Goal: Task Accomplishment & Management: Use online tool/utility

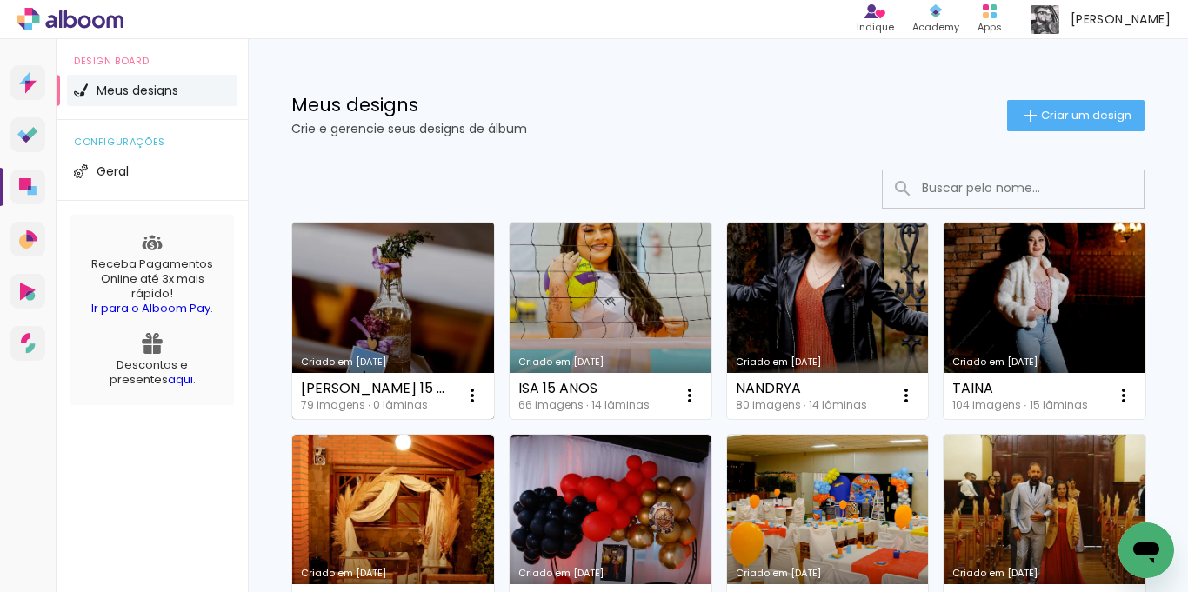
click at [377, 275] on link "Criado em [DATE]" at bounding box center [393, 321] width 202 height 197
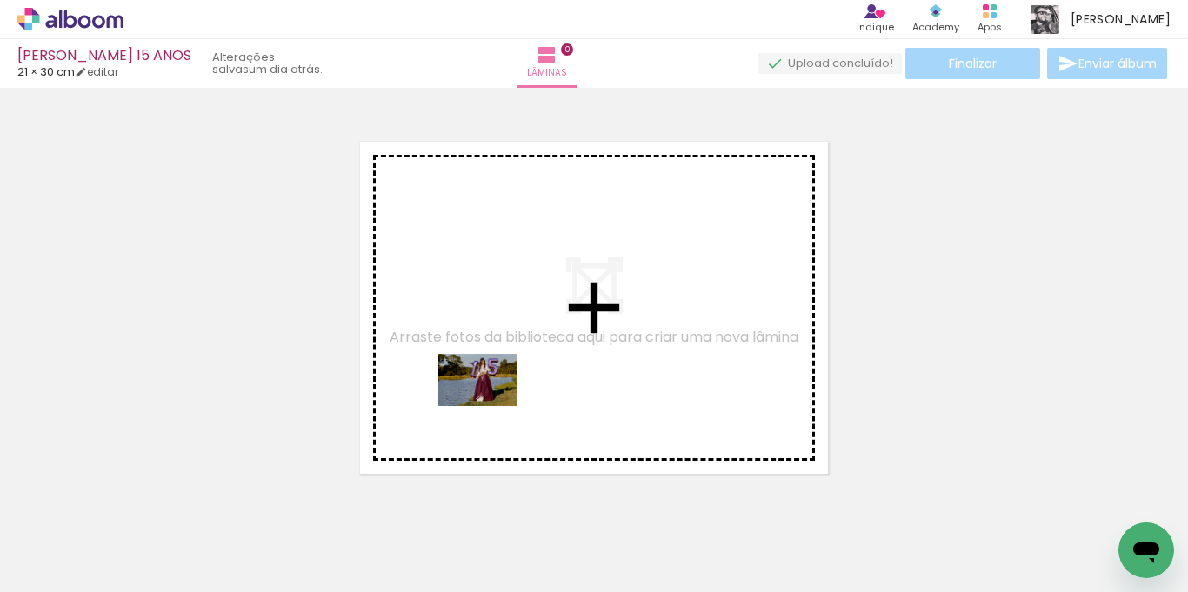
drag, startPoint x: 264, startPoint y: 545, endPoint x: 490, endPoint y: 406, distance: 265.5
click at [490, 406] on quentale-workspace at bounding box center [594, 296] width 1188 height 592
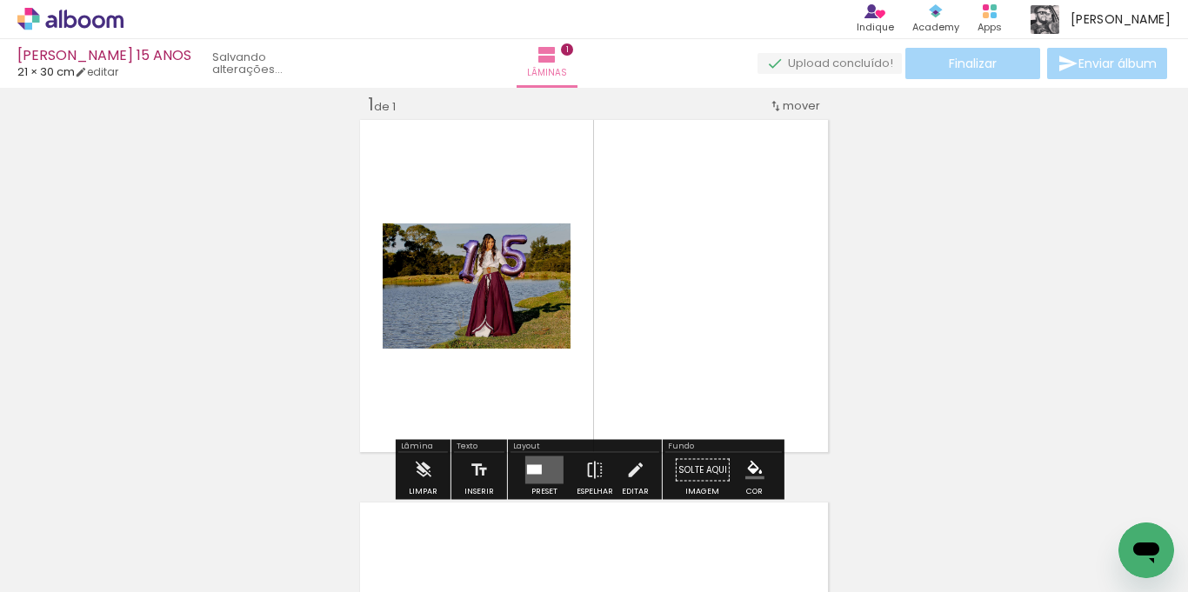
scroll to position [23, 0]
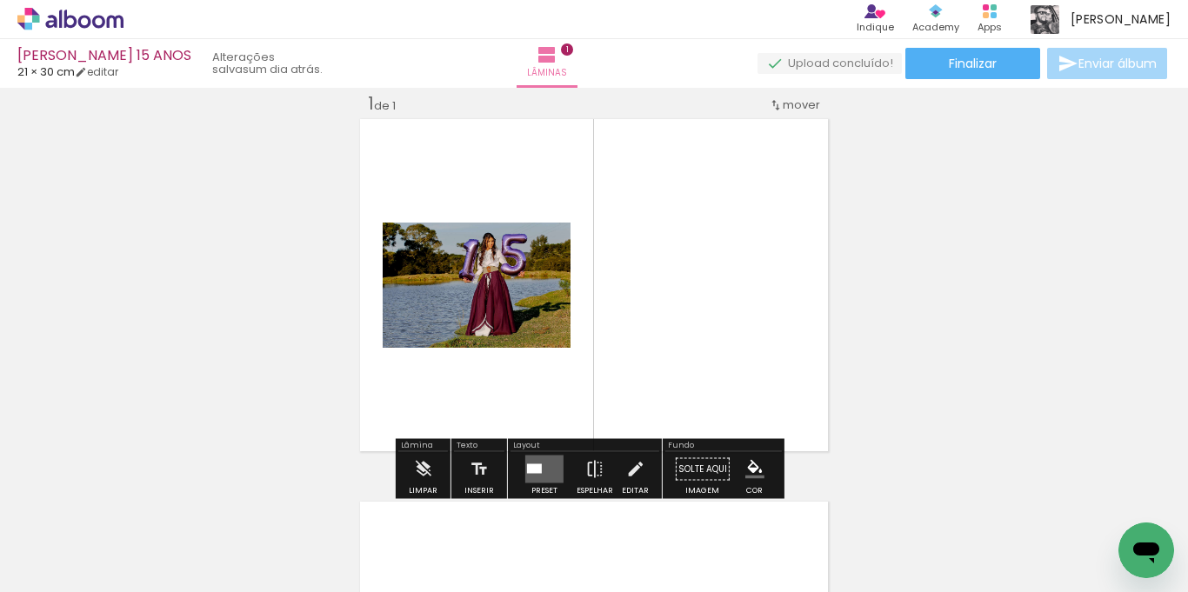
click at [78, 539] on input "Todas as fotos" at bounding box center [49, 539] width 66 height 15
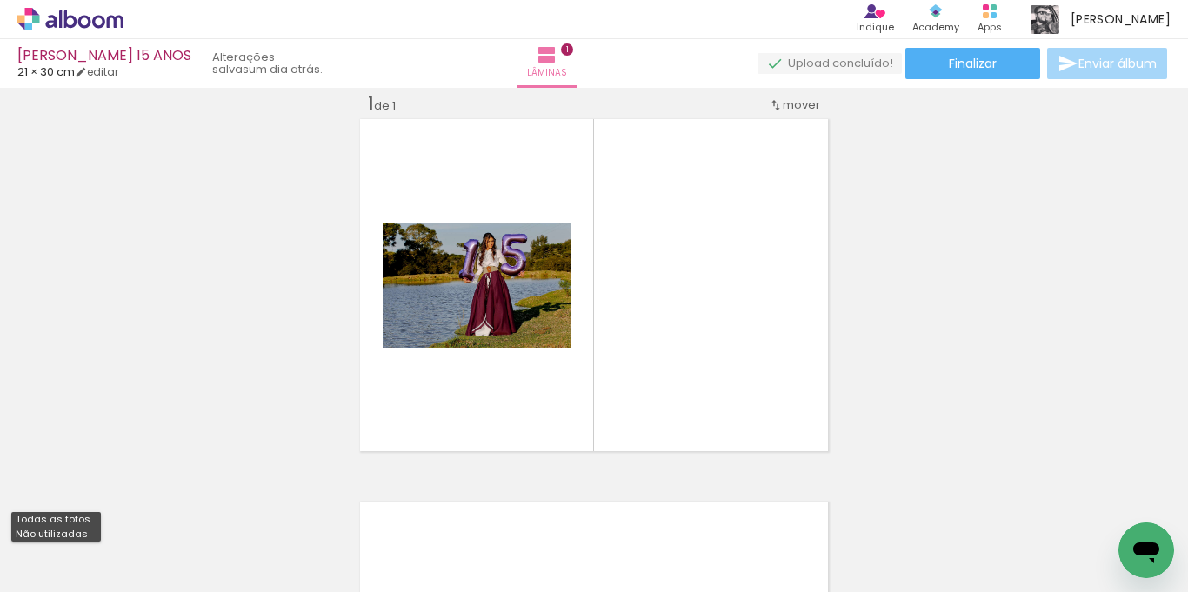
click at [0, 0] on slot "Não utilizadas" at bounding box center [0, 0] width 0 height 0
type input "Não utilizadas"
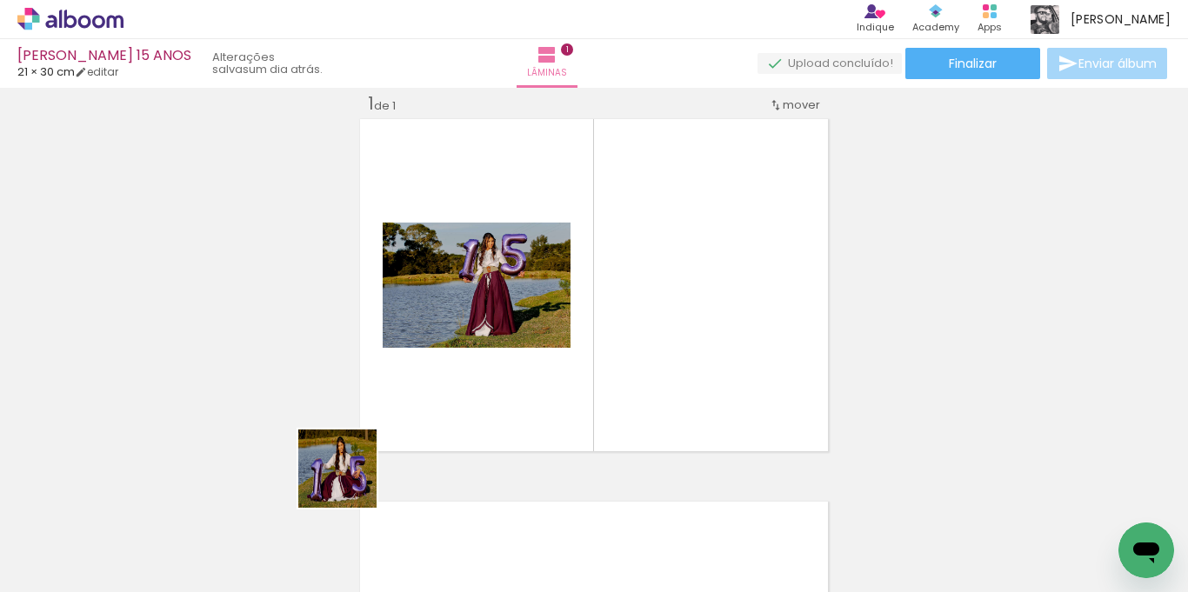
drag, startPoint x: 276, startPoint y: 550, endPoint x: 384, endPoint y: 497, distance: 121.0
click at [432, 430] on quentale-workspace at bounding box center [594, 296] width 1188 height 592
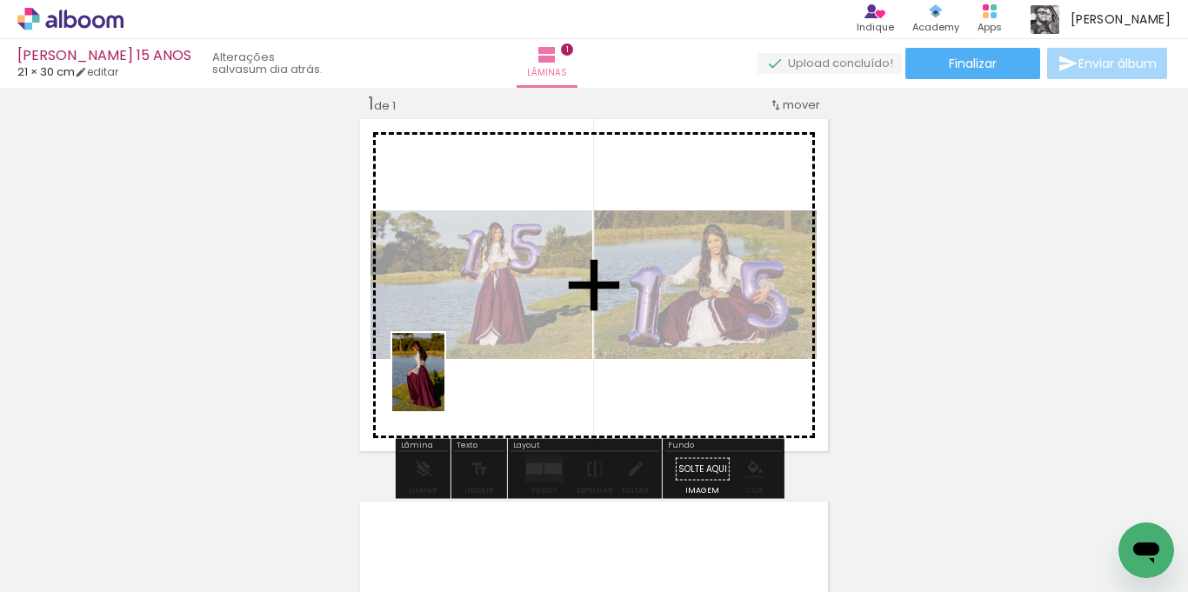
drag, startPoint x: 299, startPoint y: 538, endPoint x: 444, endPoint y: 385, distance: 211.0
click at [444, 385] on quentale-workspace at bounding box center [594, 296] width 1188 height 592
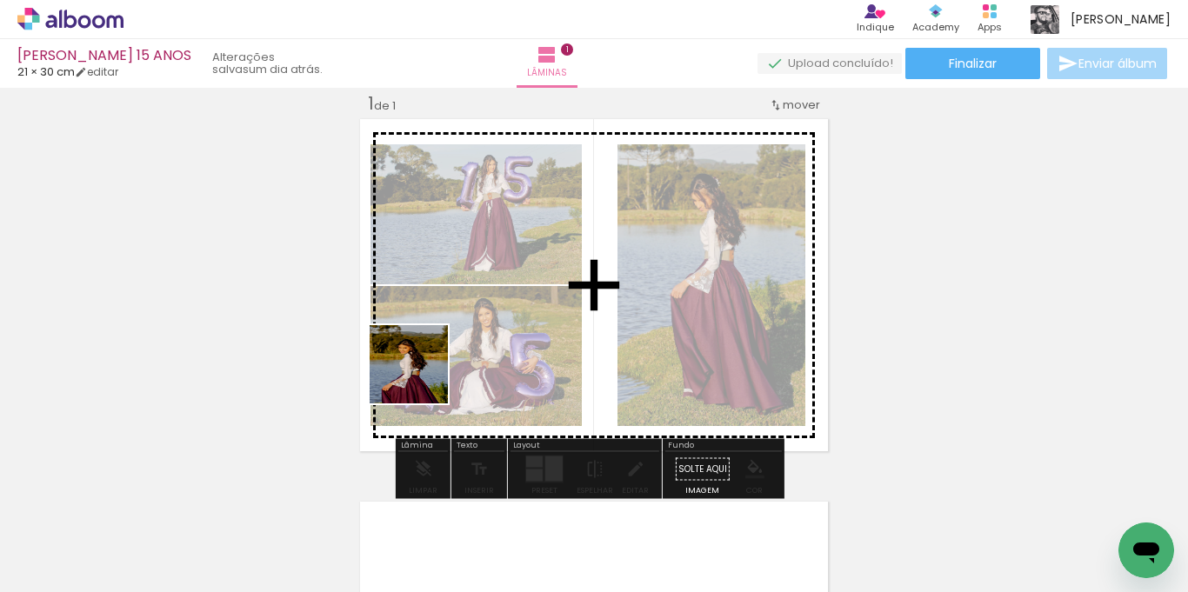
drag, startPoint x: 282, startPoint y: 539, endPoint x: 344, endPoint y: 503, distance: 71.7
click at [435, 364] on quentale-workspace at bounding box center [594, 296] width 1188 height 592
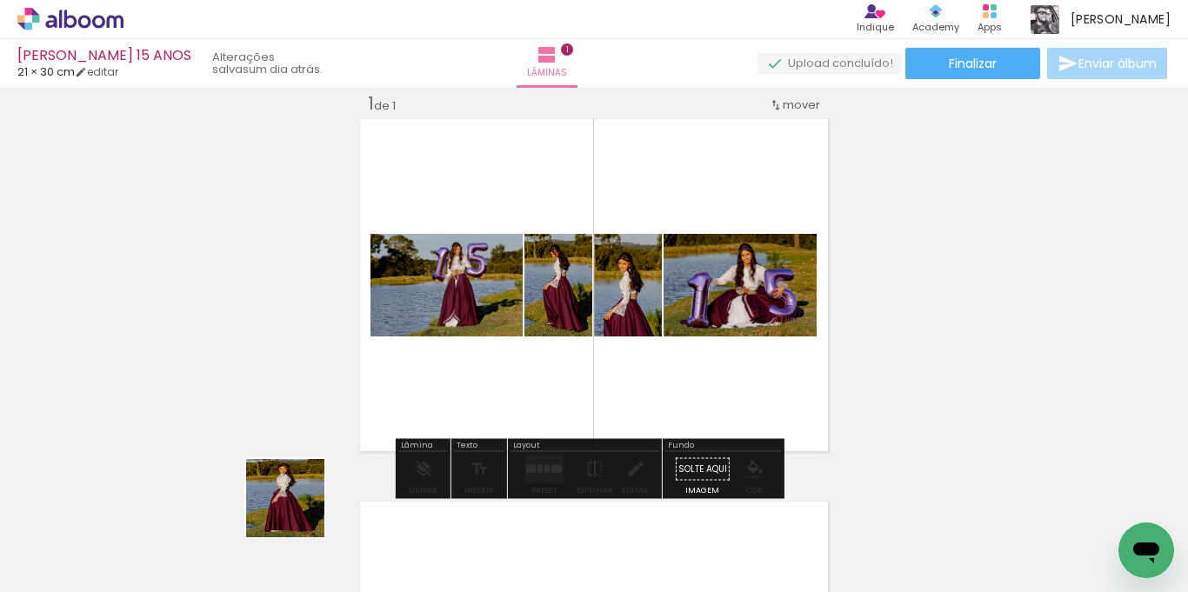
drag, startPoint x: 288, startPoint y: 524, endPoint x: 349, endPoint y: 510, distance: 62.4
click at [444, 367] on quentale-workspace at bounding box center [594, 296] width 1188 height 592
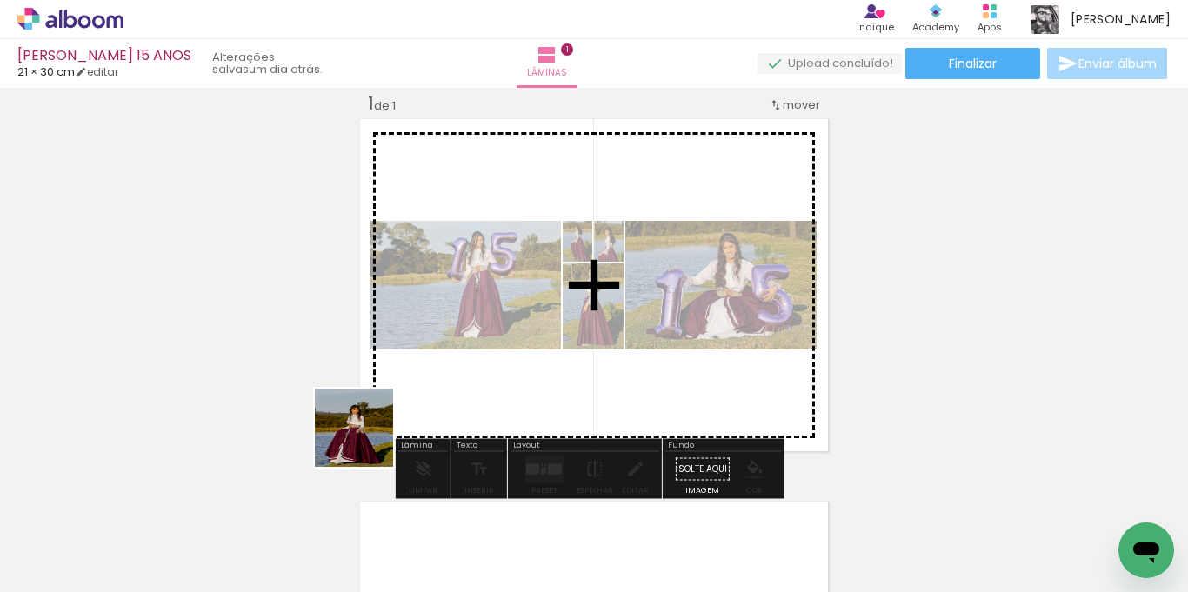
drag, startPoint x: 287, startPoint y: 545, endPoint x: 386, endPoint y: 481, distance: 118.2
click at [460, 354] on quentale-workspace at bounding box center [594, 296] width 1188 height 592
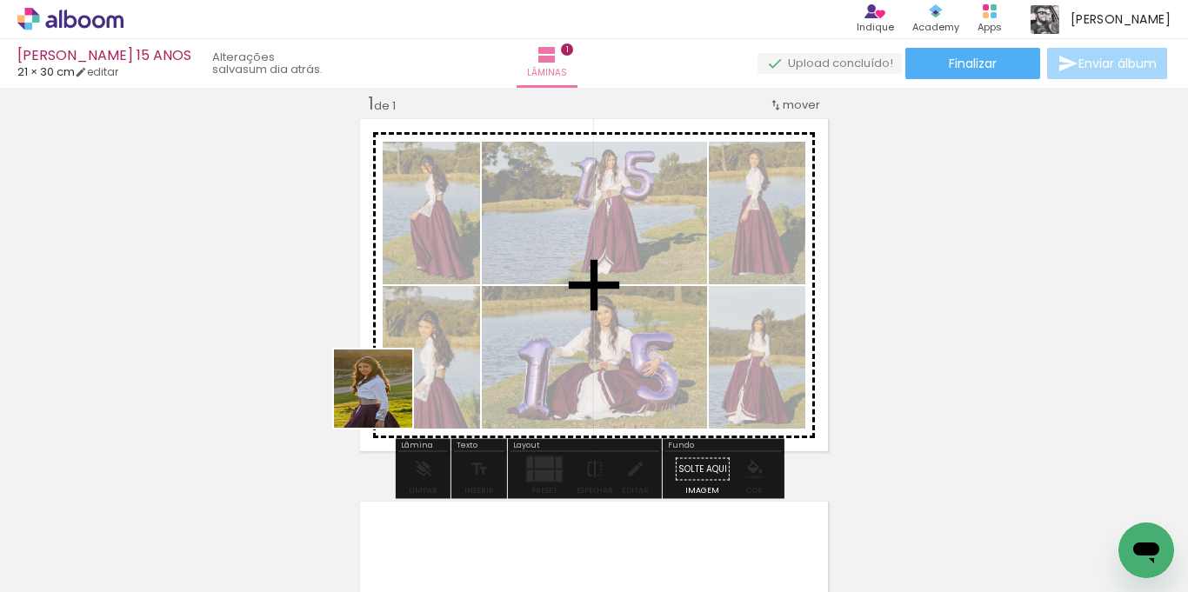
drag, startPoint x: 367, startPoint y: 424, endPoint x: 411, endPoint y: 377, distance: 64.6
click at [415, 369] on quentale-workspace at bounding box center [594, 296] width 1188 height 592
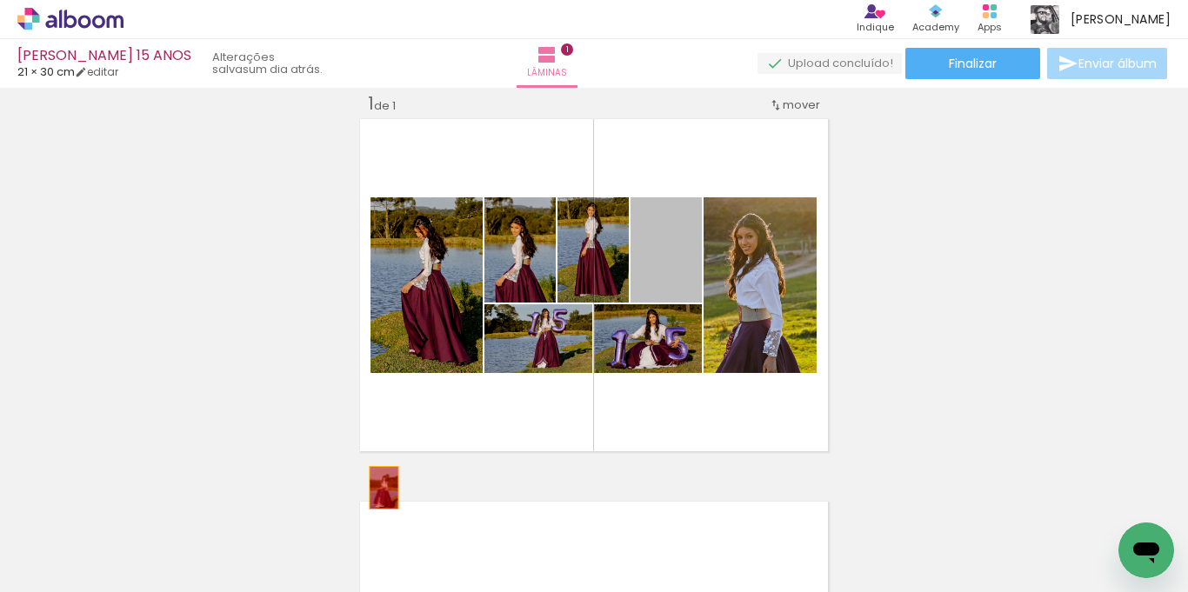
drag, startPoint x: 647, startPoint y: 264, endPoint x: 347, endPoint y: 510, distance: 388.1
click at [347, 510] on quentale-workspace at bounding box center [594, 296] width 1188 height 592
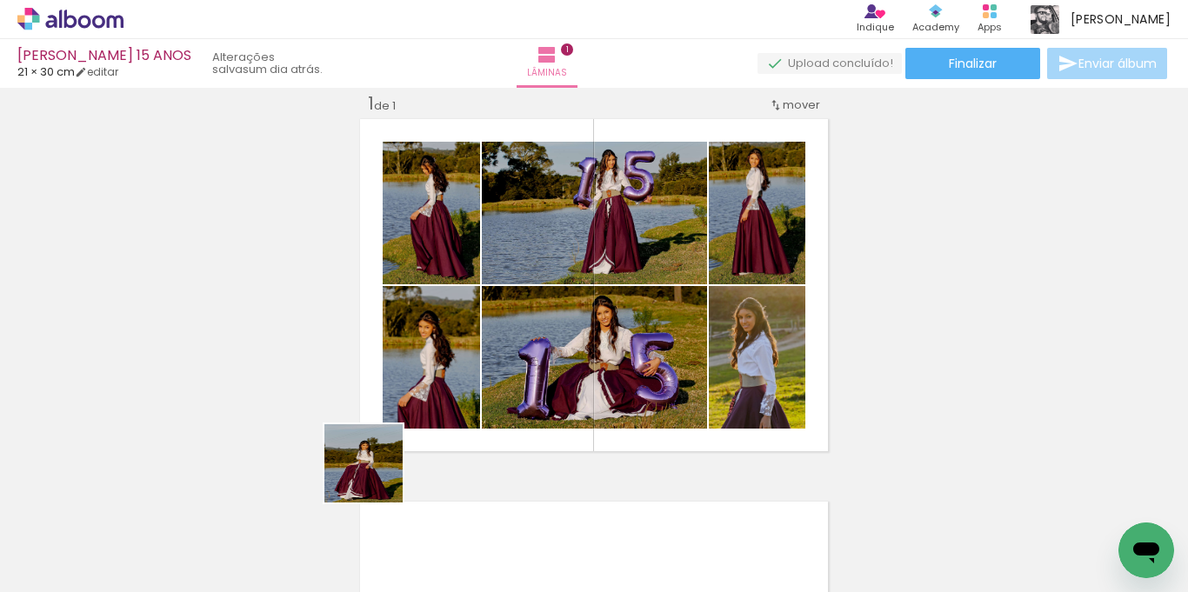
drag, startPoint x: 284, startPoint y: 538, endPoint x: 318, endPoint y: 536, distance: 34.0
click at [455, 426] on quentale-workspace at bounding box center [594, 296] width 1188 height 592
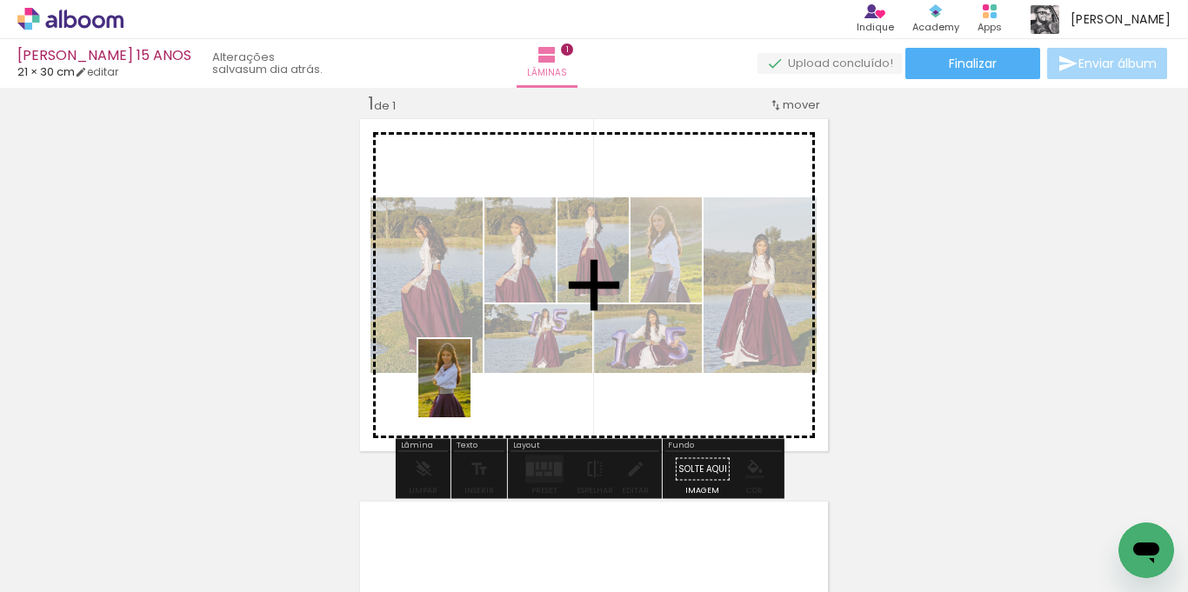
drag, startPoint x: 294, startPoint y: 537, endPoint x: 470, endPoint y: 391, distance: 228.6
click at [470, 391] on quentale-workspace at bounding box center [594, 296] width 1188 height 592
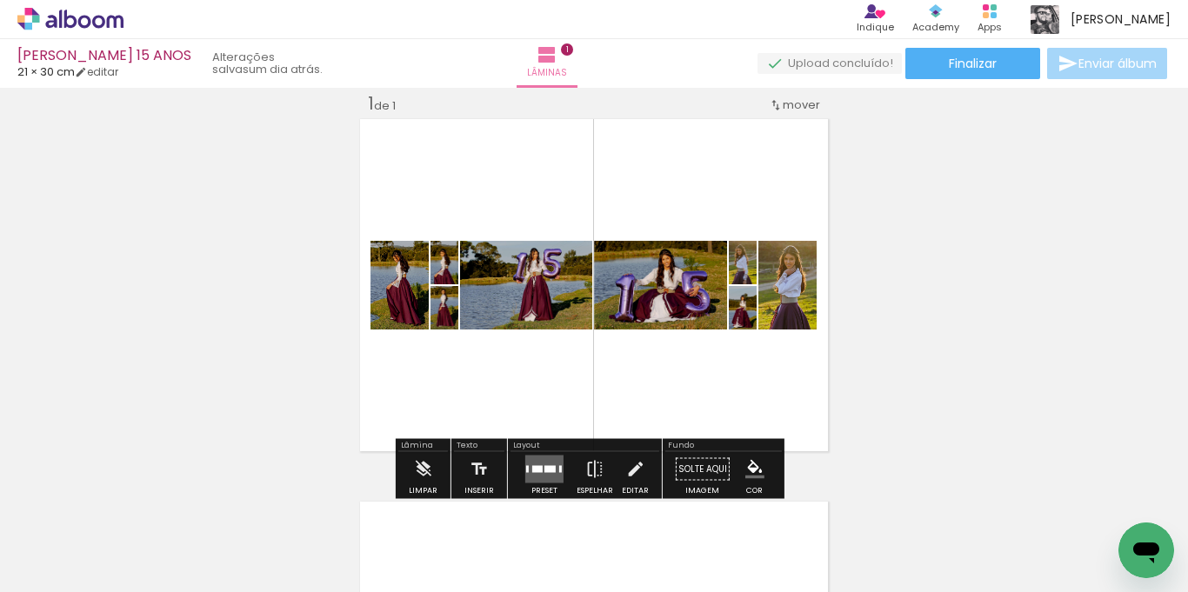
click at [544, 465] on quentale-layouter at bounding box center [544, 470] width 38 height 28
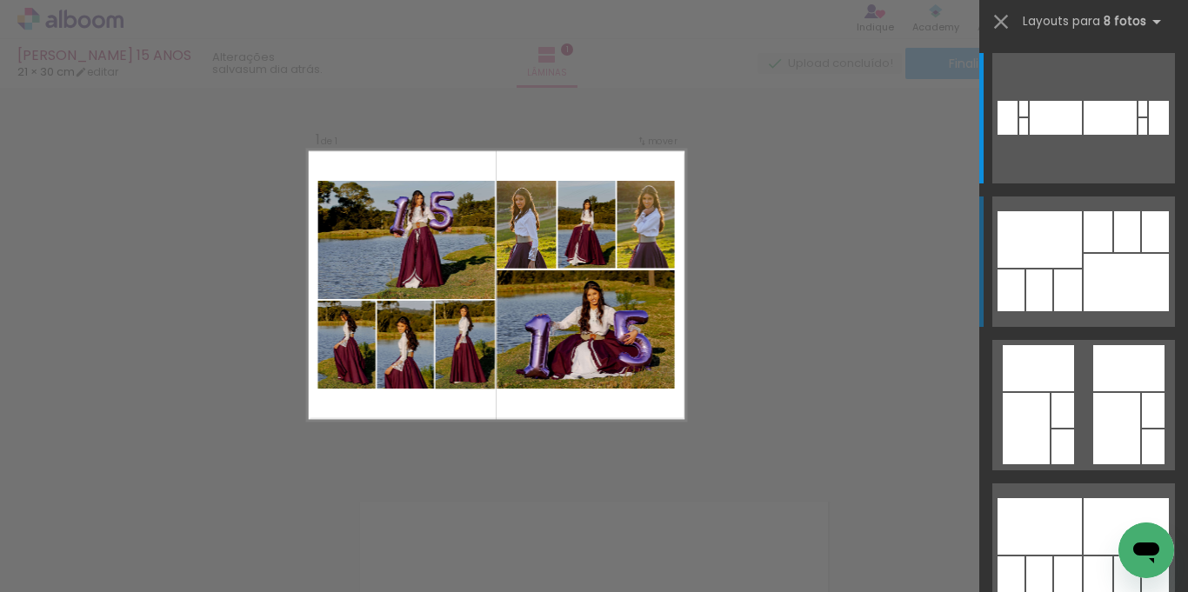
click at [1057, 297] on div at bounding box center [1068, 291] width 28 height 42
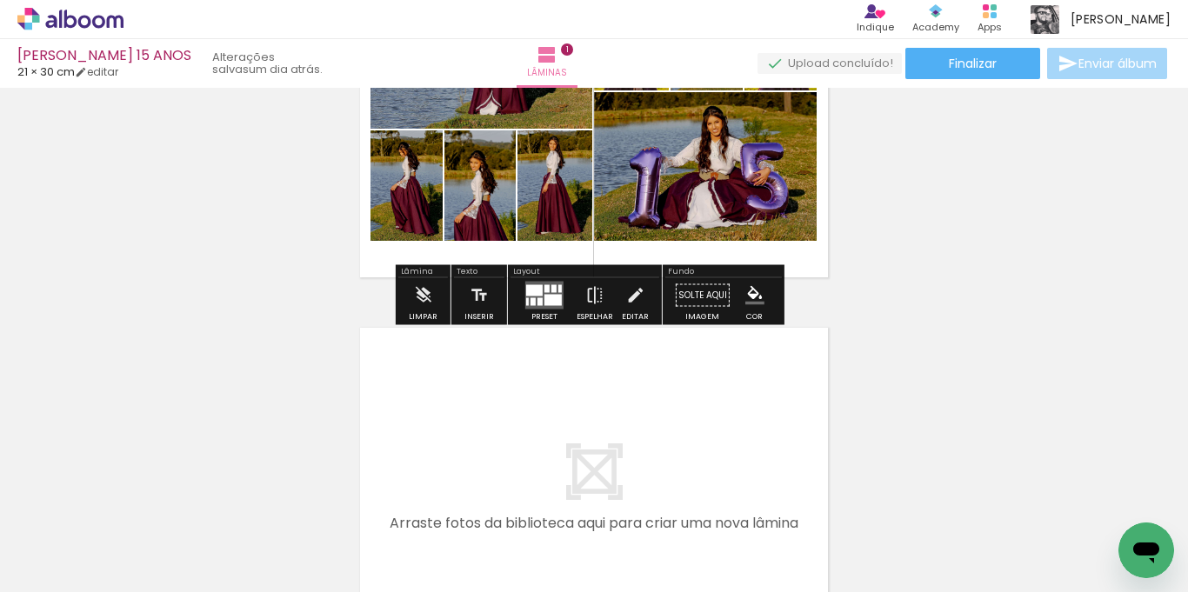
scroll to position [284, 0]
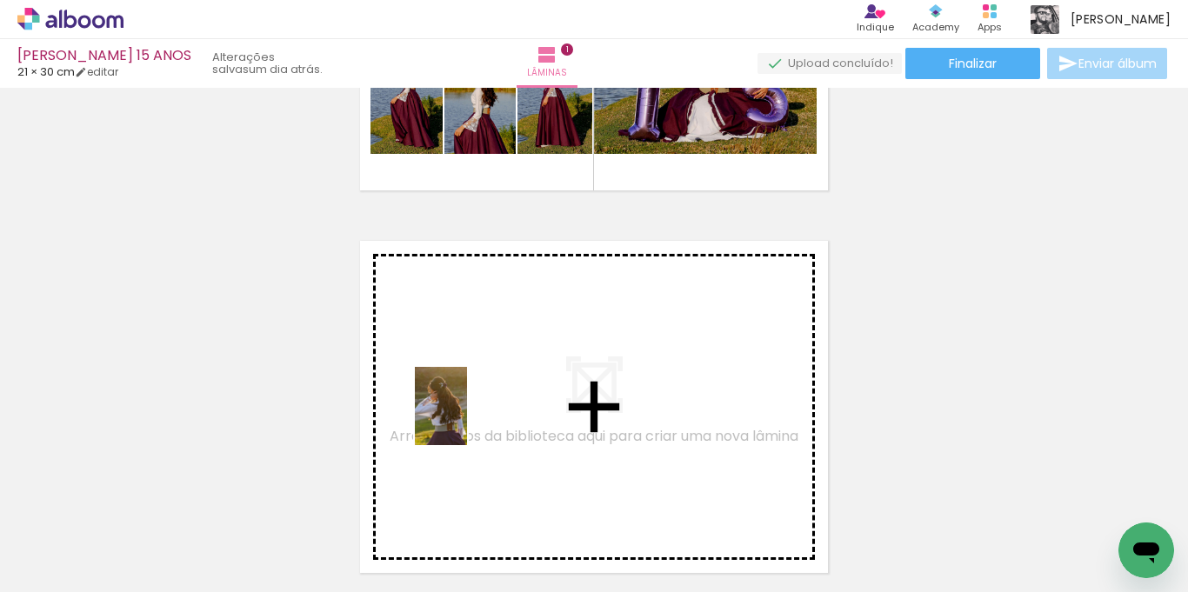
drag, startPoint x: 275, startPoint y: 546, endPoint x: 361, endPoint y: 553, distance: 86.4
click at [468, 419] on quentale-workspace at bounding box center [594, 296] width 1188 height 592
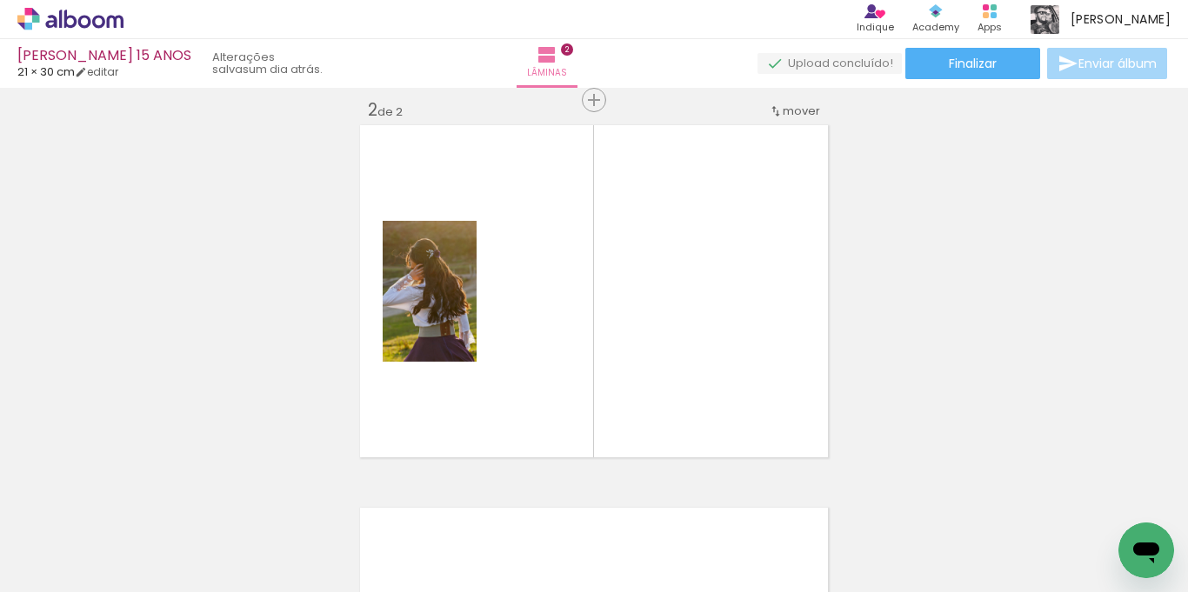
scroll to position [405, 0]
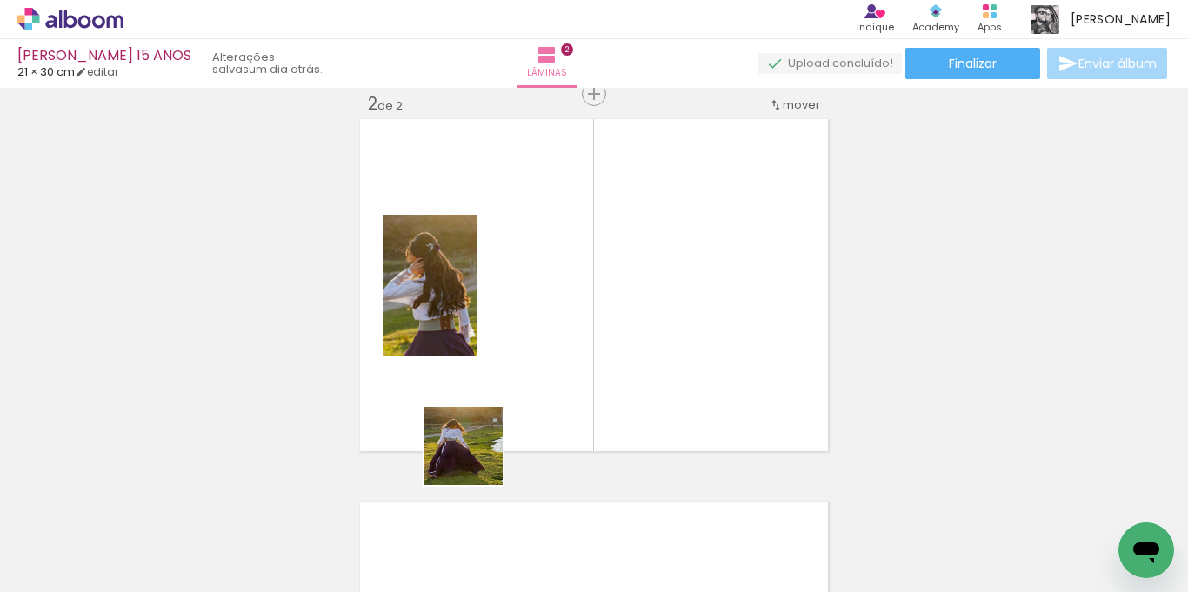
drag, startPoint x: 368, startPoint y: 544, endPoint x: 317, endPoint y: 526, distance: 53.6
click at [520, 413] on quentale-workspace at bounding box center [594, 296] width 1188 height 592
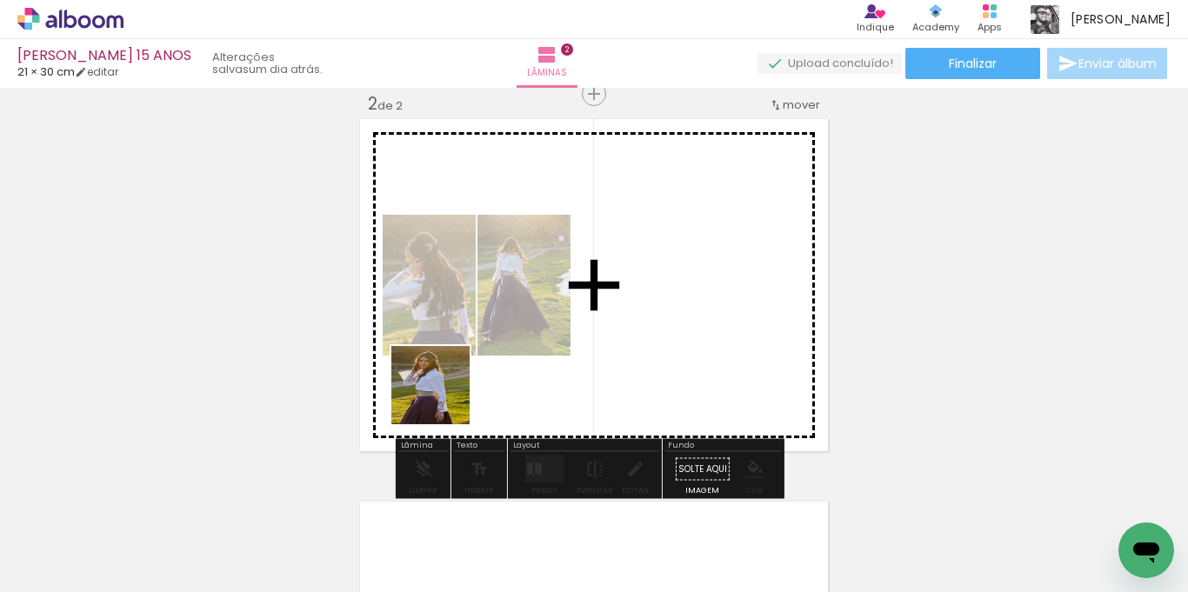
drag, startPoint x: 288, startPoint y: 538, endPoint x: 410, endPoint y: 491, distance: 131.3
click at [477, 374] on quentale-workspace at bounding box center [594, 296] width 1188 height 592
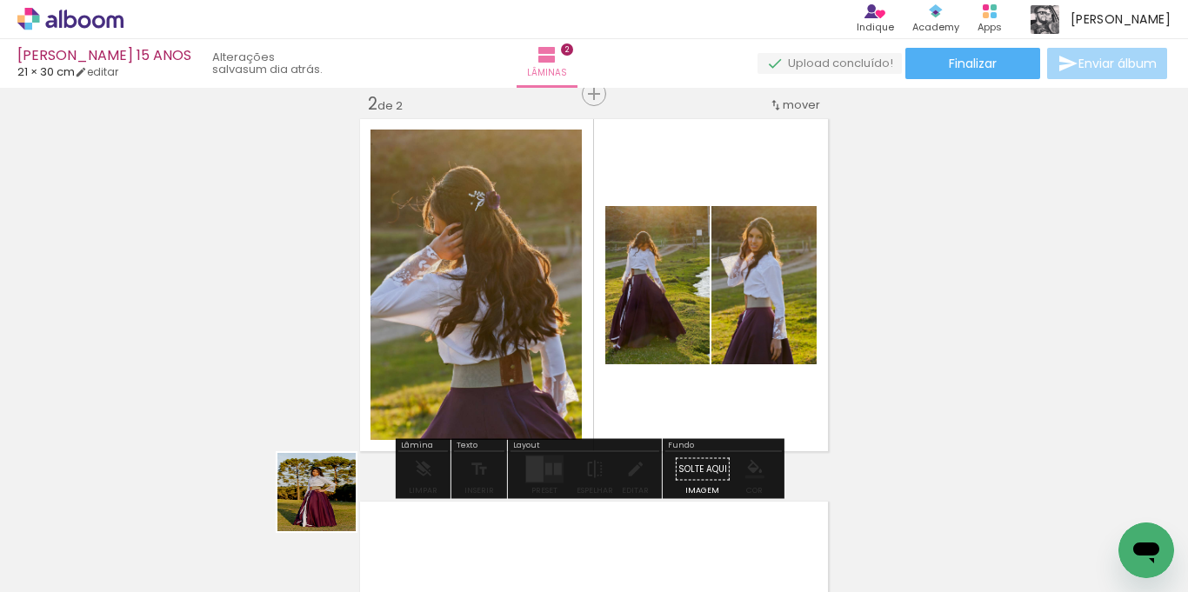
drag, startPoint x: 308, startPoint y: 524, endPoint x: 382, endPoint y: 497, distance: 78.4
click at [466, 392] on quentale-workspace at bounding box center [594, 296] width 1188 height 592
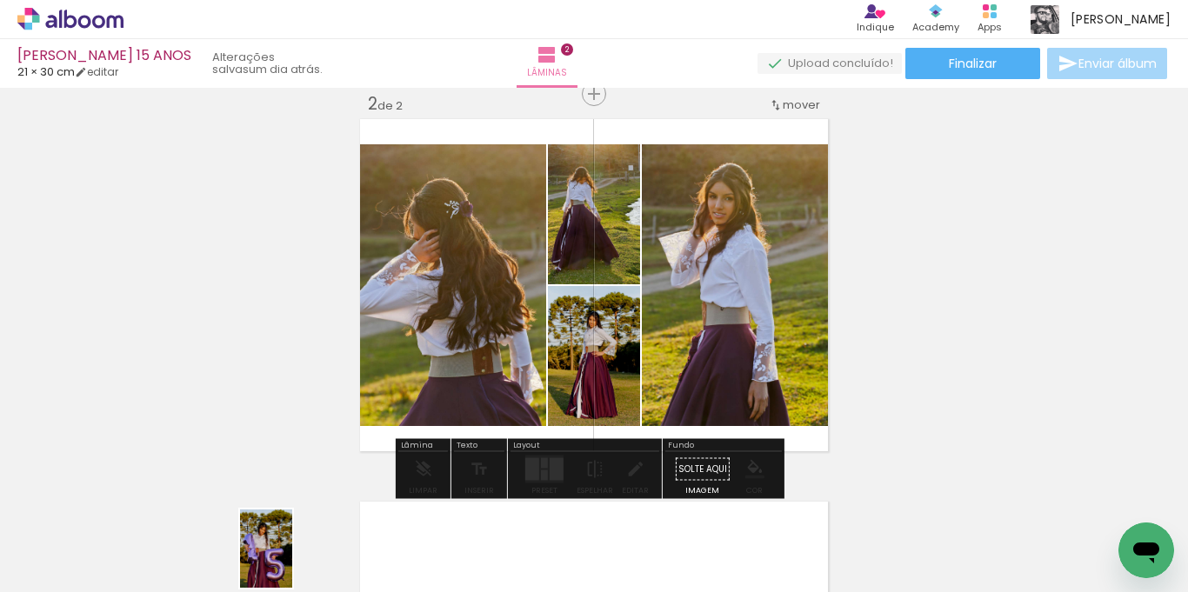
drag, startPoint x: 282, startPoint y: 545, endPoint x: 292, endPoint y: 562, distance: 19.5
click at [292, 562] on div at bounding box center [271, 533] width 57 height 86
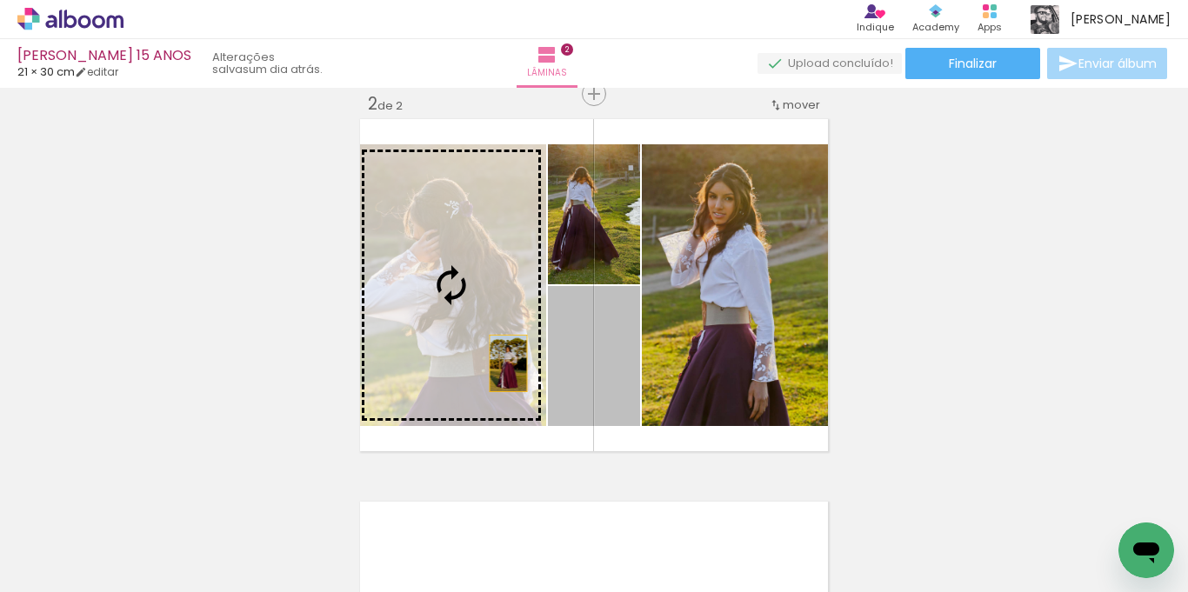
drag, startPoint x: 617, startPoint y: 373, endPoint x: 502, endPoint y: 364, distance: 116.1
click at [0, 0] on slot at bounding box center [0, 0] width 0 height 0
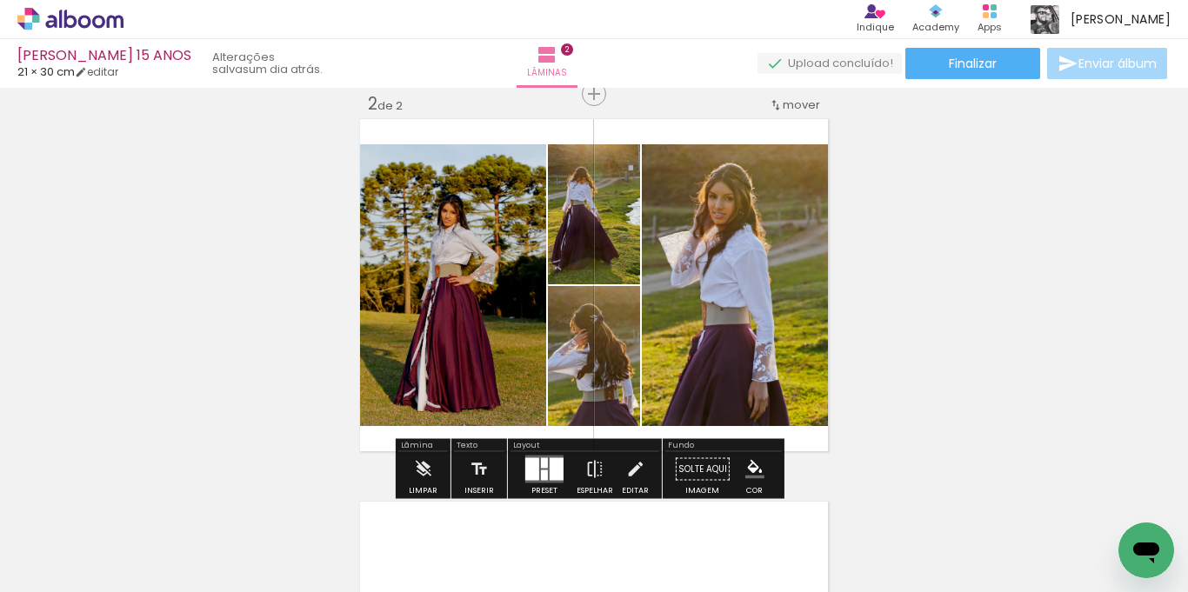
scroll to position [666, 0]
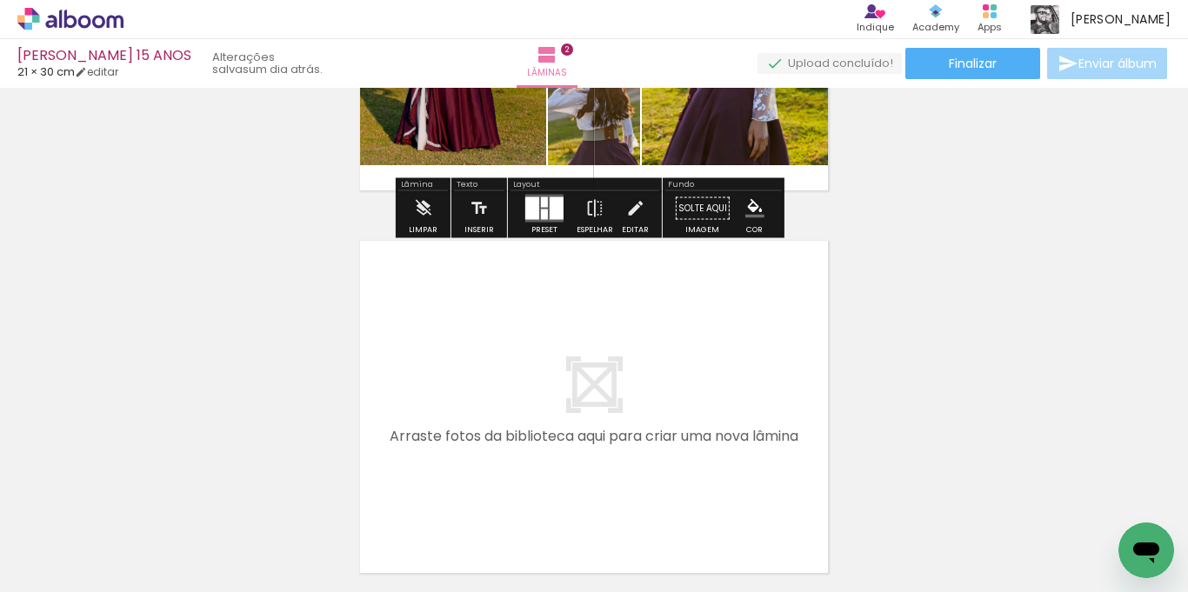
click at [243, 552] on quentale-thumb at bounding box center [271, 534] width 97 height 100
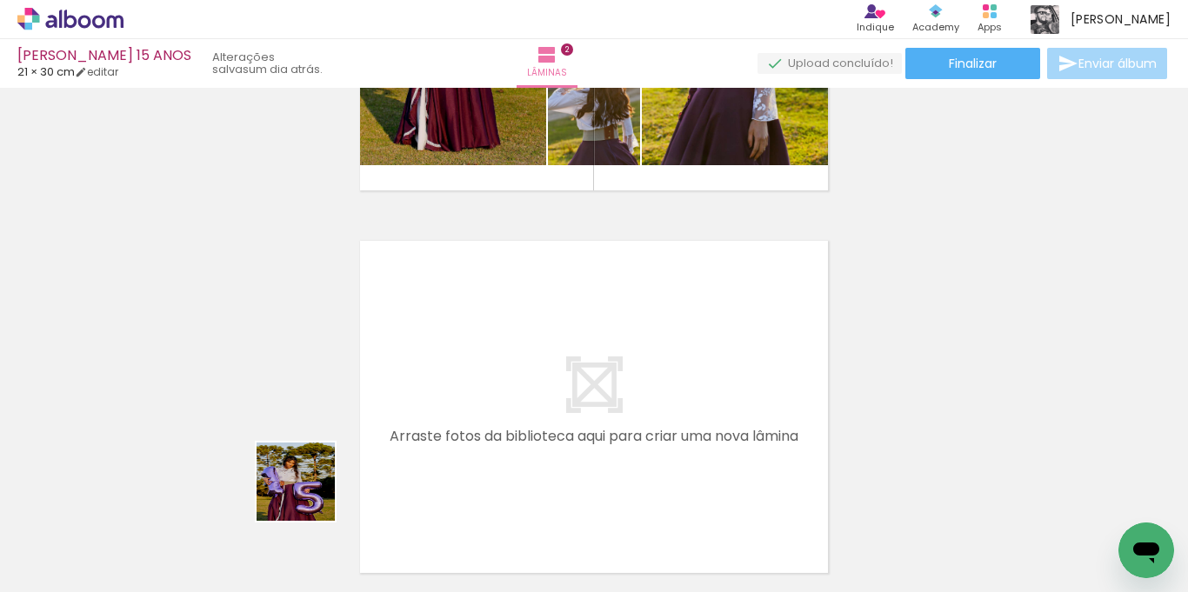
drag, startPoint x: 309, startPoint y: 495, endPoint x: 479, endPoint y: 333, distance: 235.0
click at [479, 333] on quentale-workspace at bounding box center [594, 296] width 1188 height 592
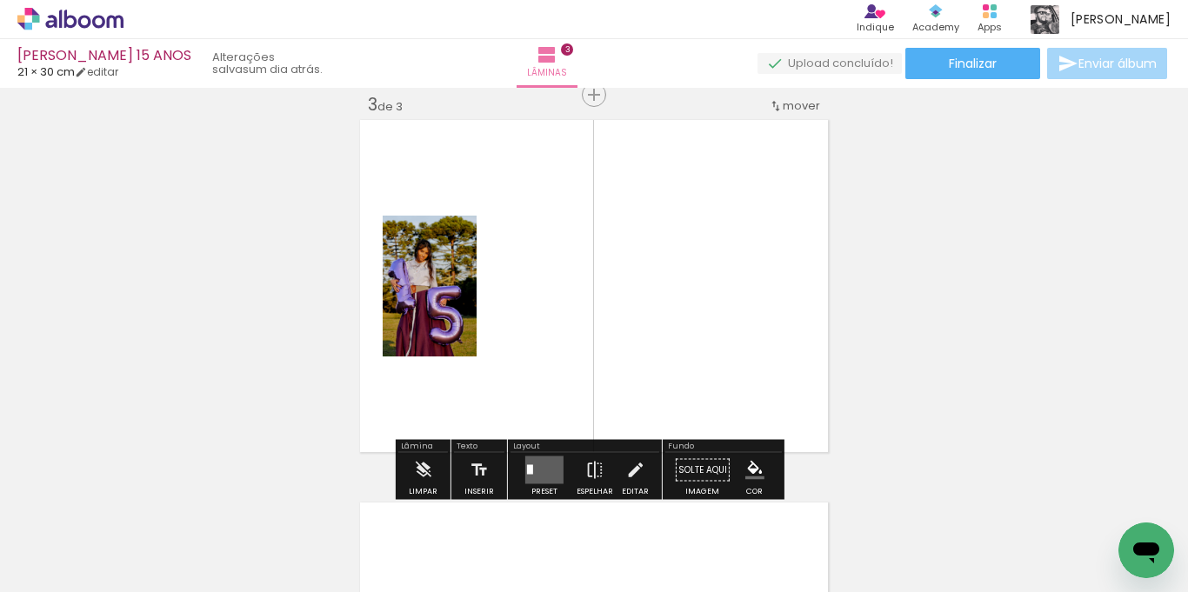
scroll to position [788, 0]
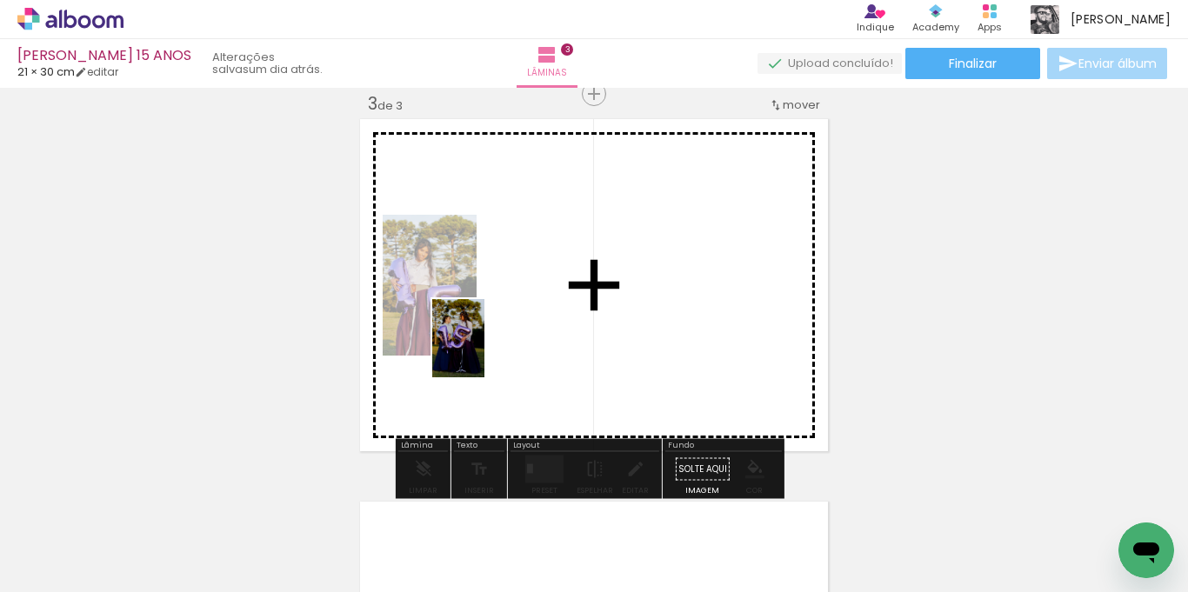
drag, startPoint x: 289, startPoint y: 534, endPoint x: 486, endPoint y: 349, distance: 270.7
click at [486, 349] on quentale-workspace at bounding box center [594, 296] width 1188 height 592
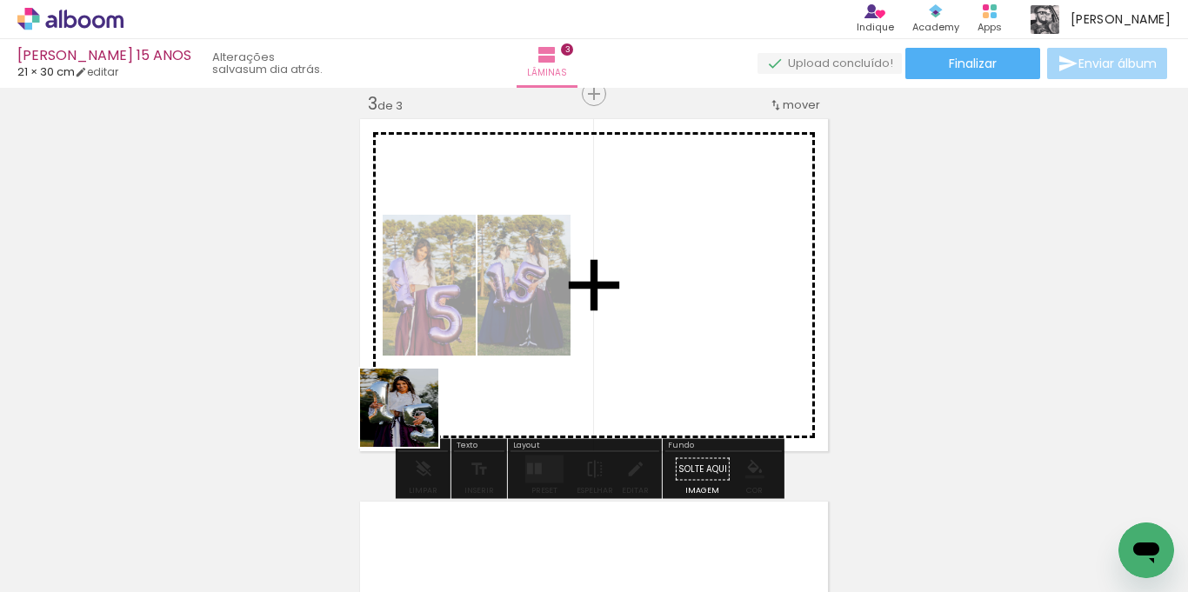
drag, startPoint x: 289, startPoint y: 542, endPoint x: 422, endPoint y: 412, distance: 185.7
click at [438, 391] on quentale-workspace at bounding box center [594, 296] width 1188 height 592
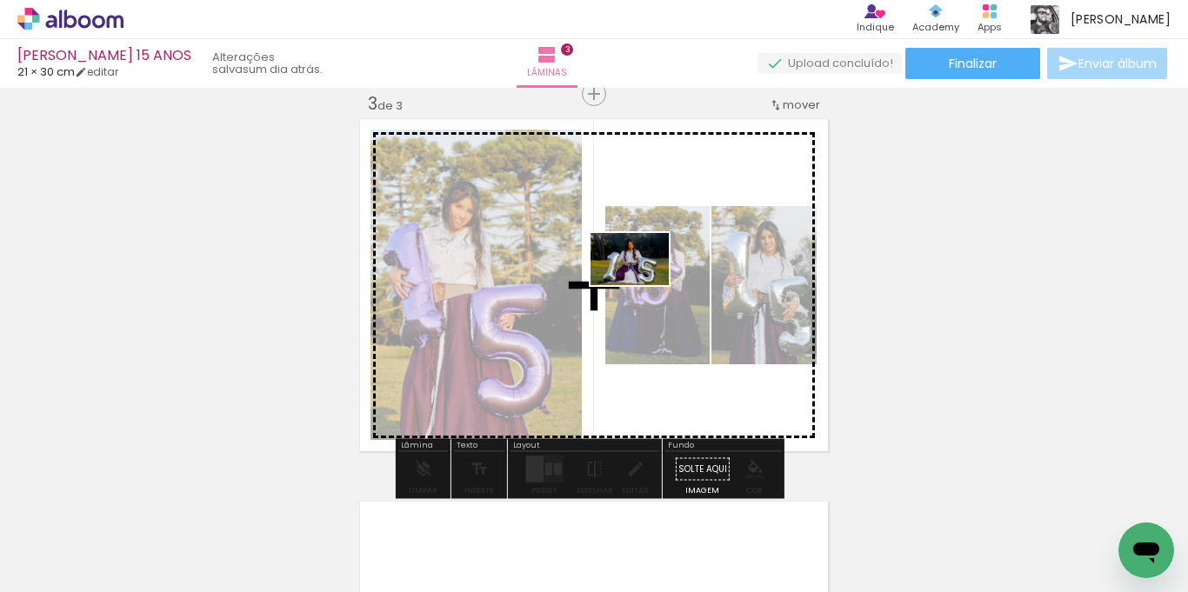
drag, startPoint x: 387, startPoint y: 442, endPoint x: 643, endPoint y: 285, distance: 299.8
click at [643, 285] on quentale-workspace at bounding box center [594, 296] width 1188 height 592
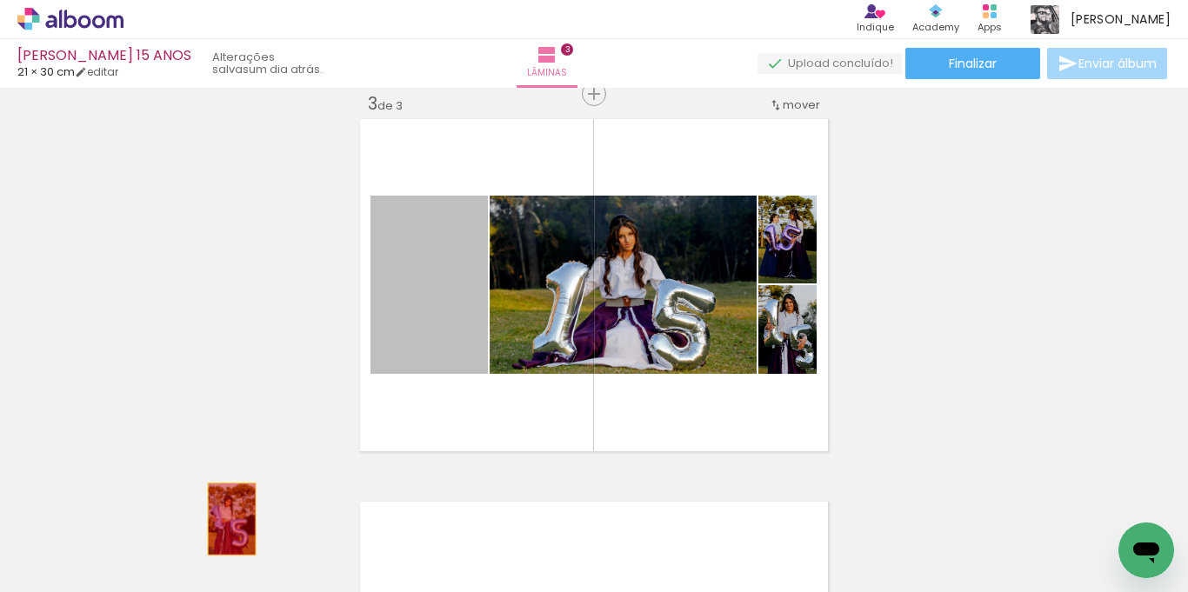
drag, startPoint x: 434, startPoint y: 303, endPoint x: 217, endPoint y: 528, distance: 312.5
click at [217, 528] on quentale-workspace at bounding box center [594, 296] width 1188 height 592
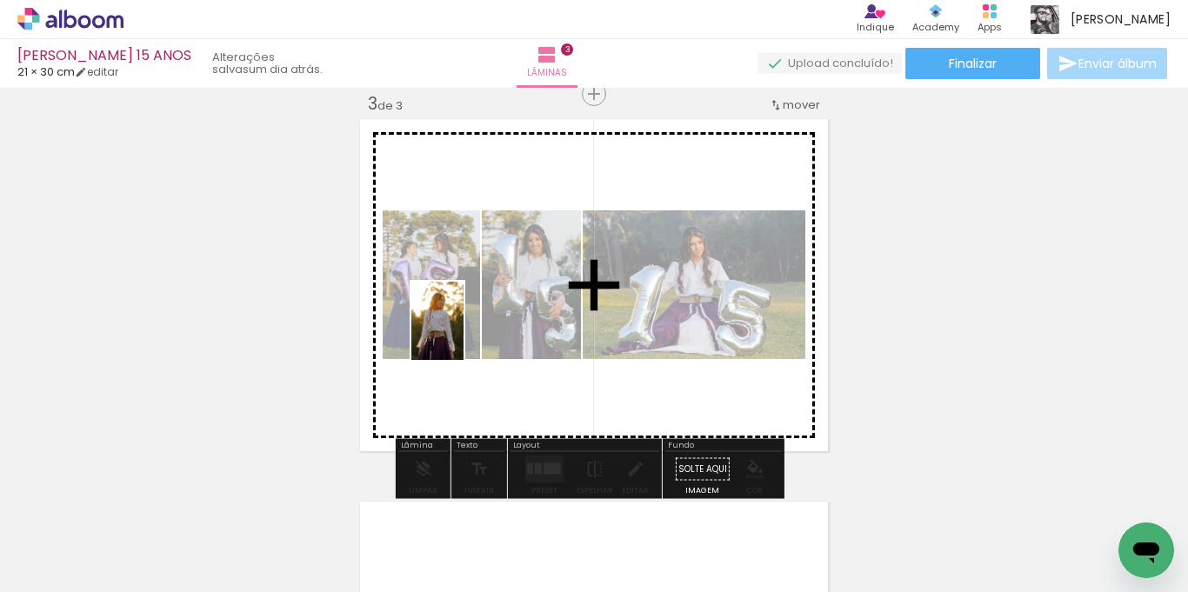
drag, startPoint x: 364, startPoint y: 530, endPoint x: 464, endPoint y: 334, distance: 219.8
click at [464, 334] on quentale-workspace at bounding box center [594, 296] width 1188 height 592
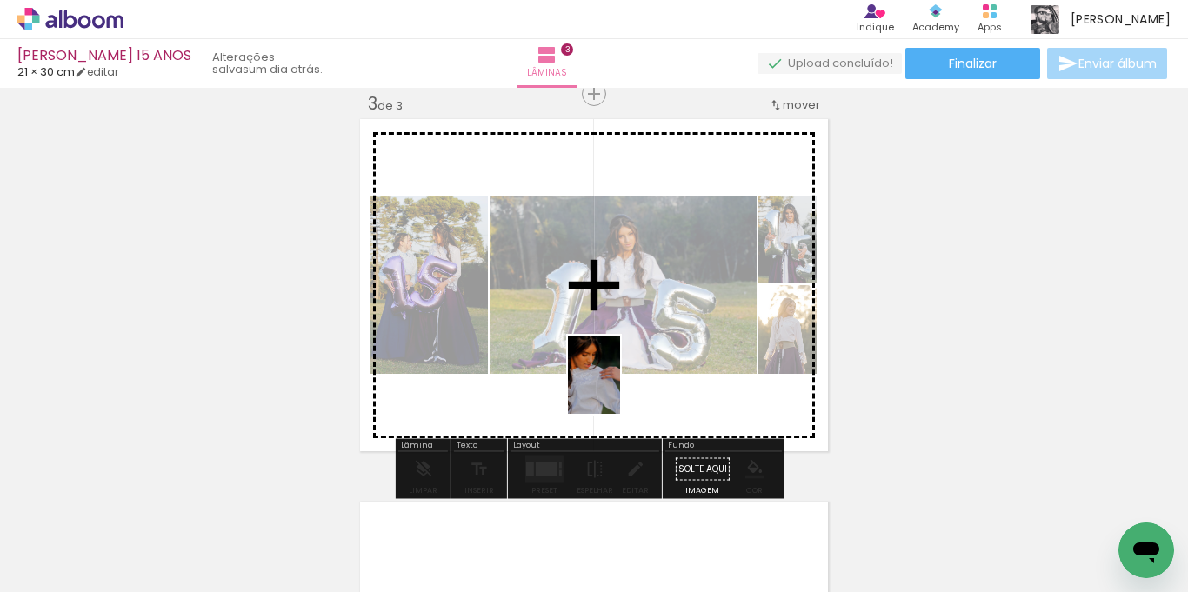
drag, startPoint x: 746, startPoint y: 537, endPoint x: 618, endPoint y: 387, distance: 196.8
click at [618, 387] on quentale-workspace at bounding box center [594, 296] width 1188 height 592
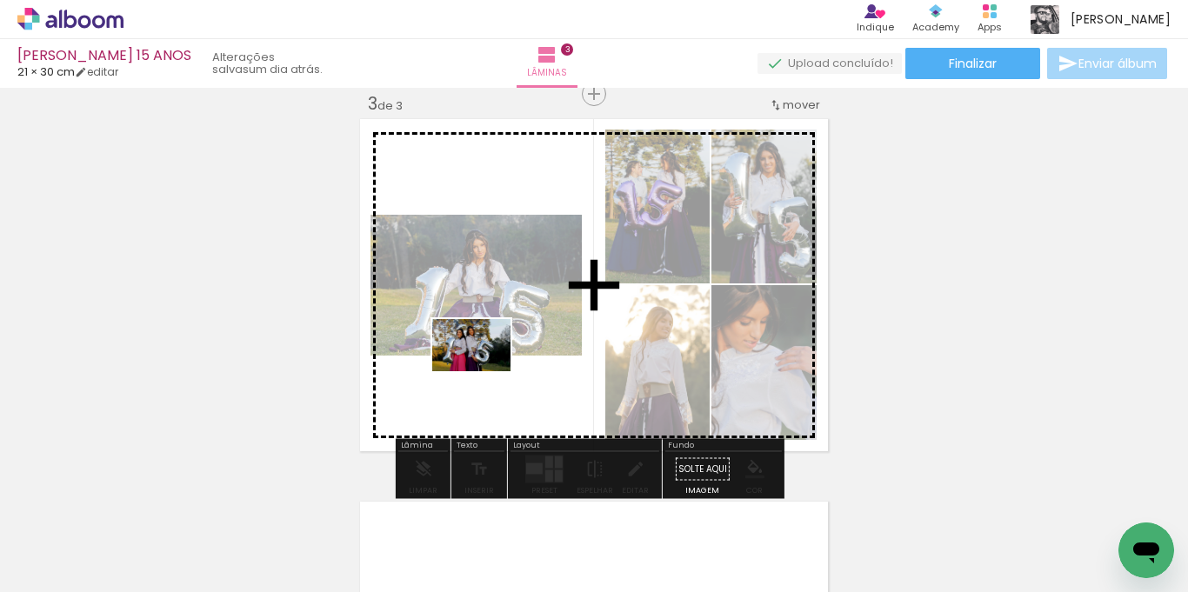
drag, startPoint x: 656, startPoint y: 539, endPoint x: 484, endPoint y: 371, distance: 239.8
click at [484, 371] on quentale-workspace at bounding box center [594, 296] width 1188 height 592
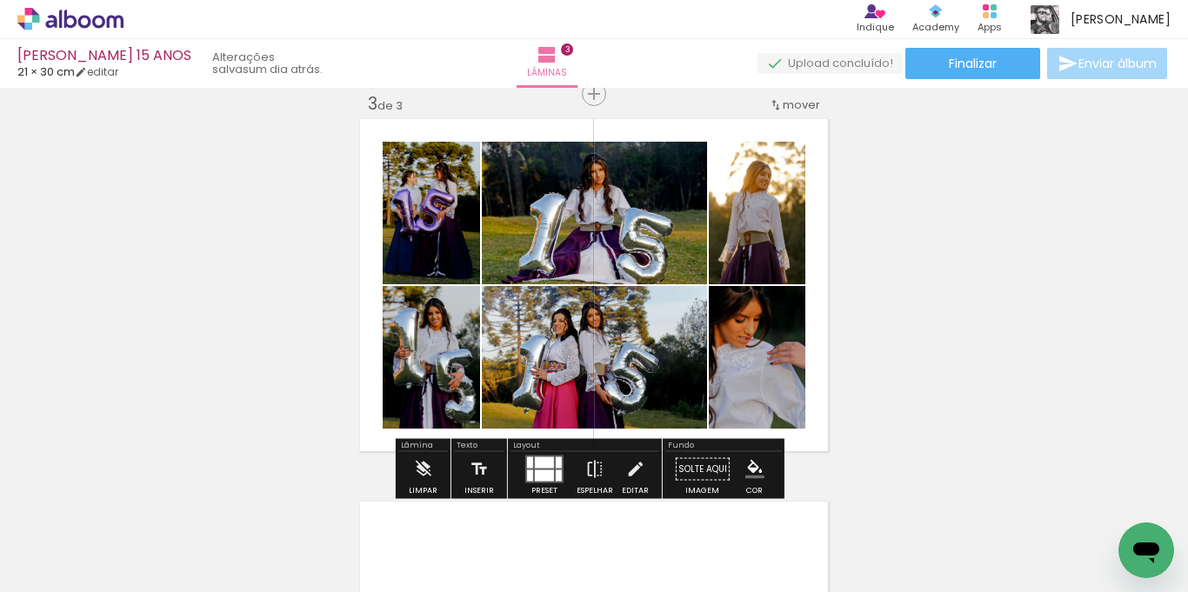
drag, startPoint x: 531, startPoint y: 470, endPoint x: 586, endPoint y: 415, distance: 78.1
click at [535, 470] on div at bounding box center [544, 475] width 19 height 11
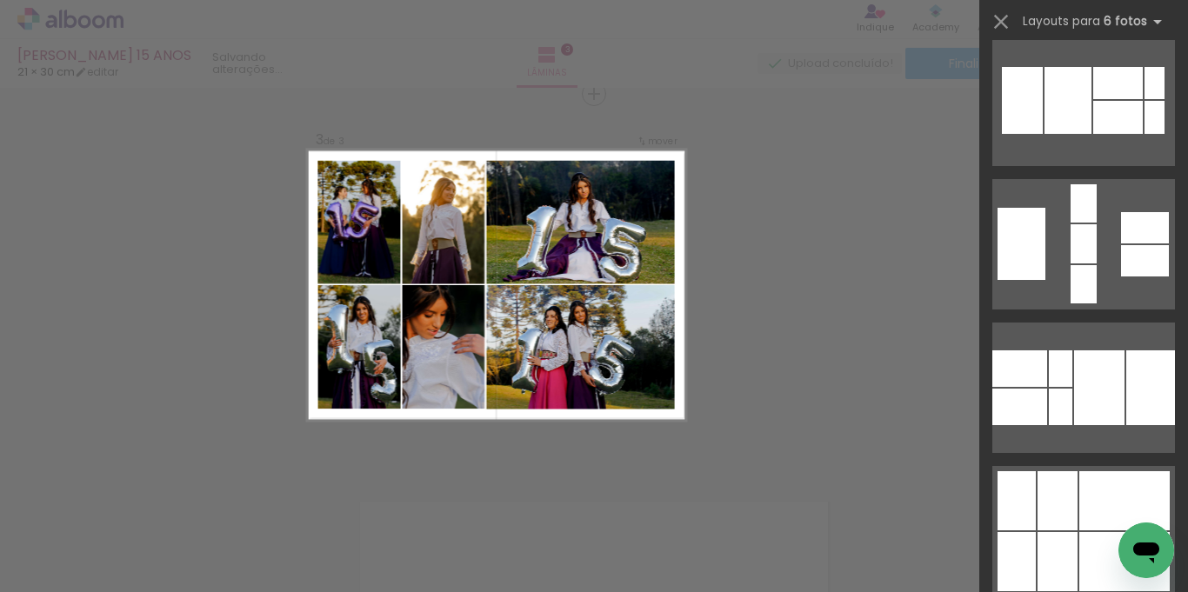
scroll to position [2000, 0]
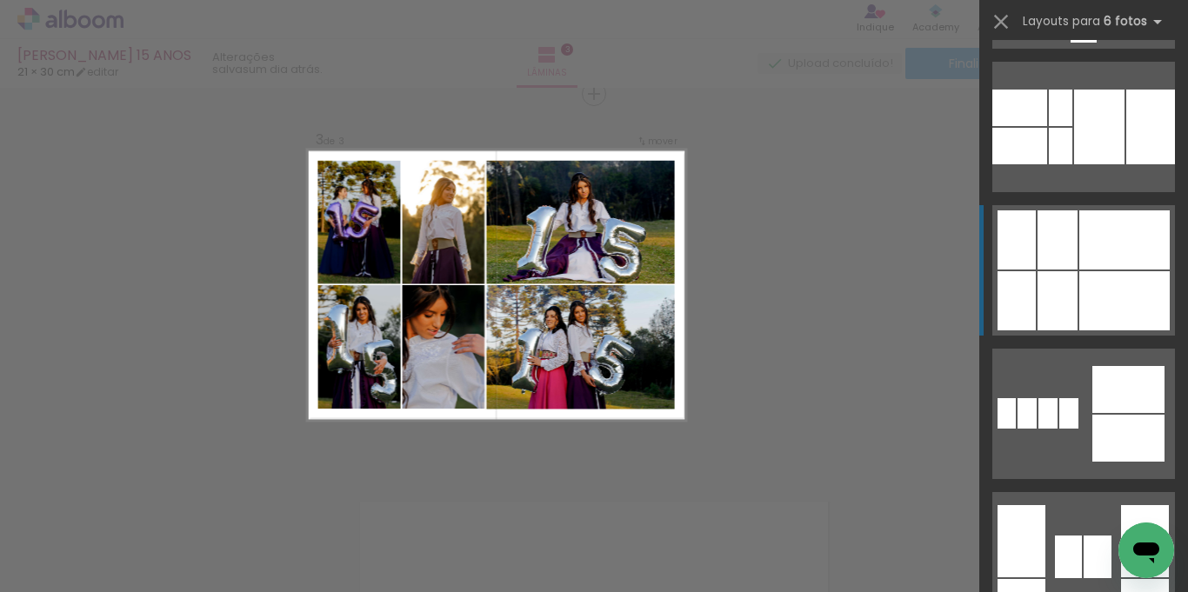
click at [1058, 299] on div at bounding box center [1058, 300] width 40 height 59
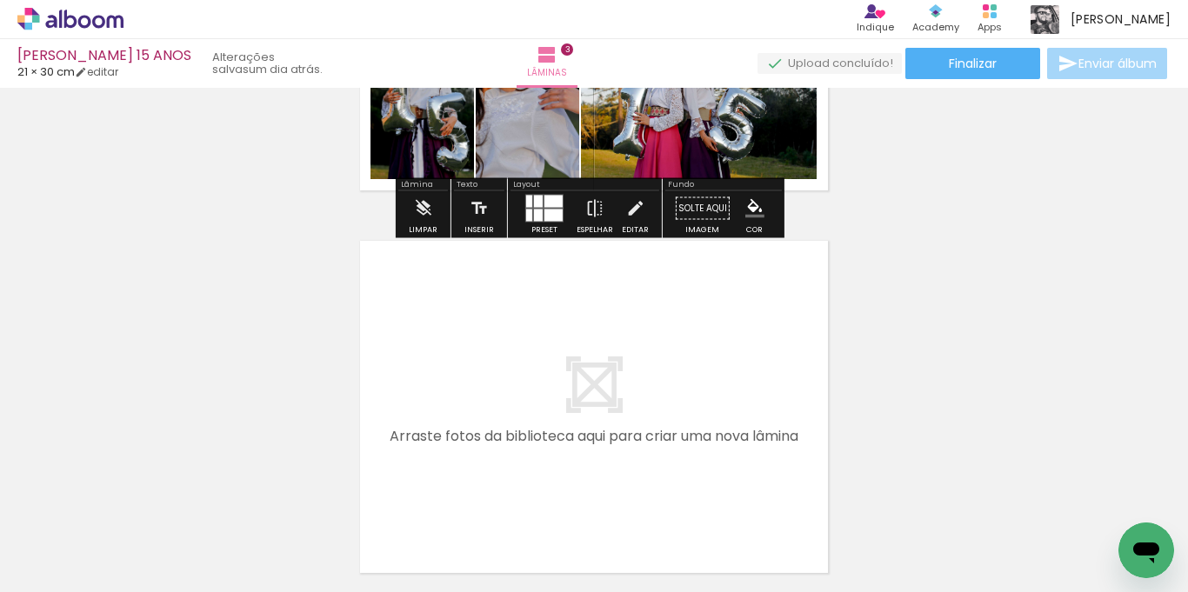
scroll to position [1136, 0]
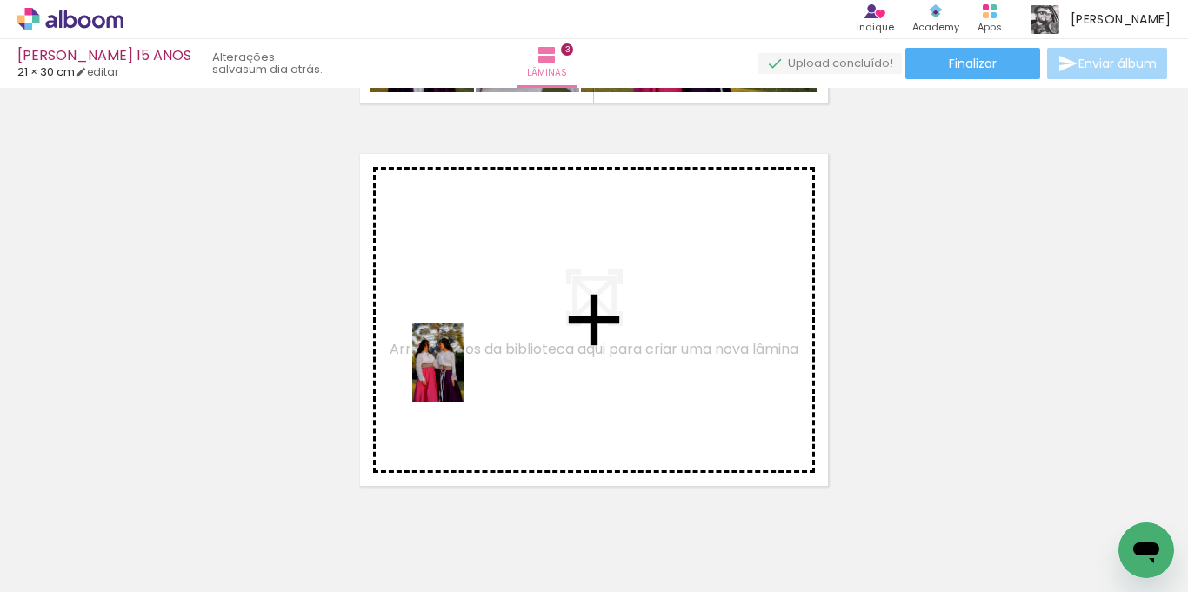
drag, startPoint x: 390, startPoint y: 513, endPoint x: 470, endPoint y: 366, distance: 166.9
click at [470, 366] on quentale-workspace at bounding box center [594, 296] width 1188 height 592
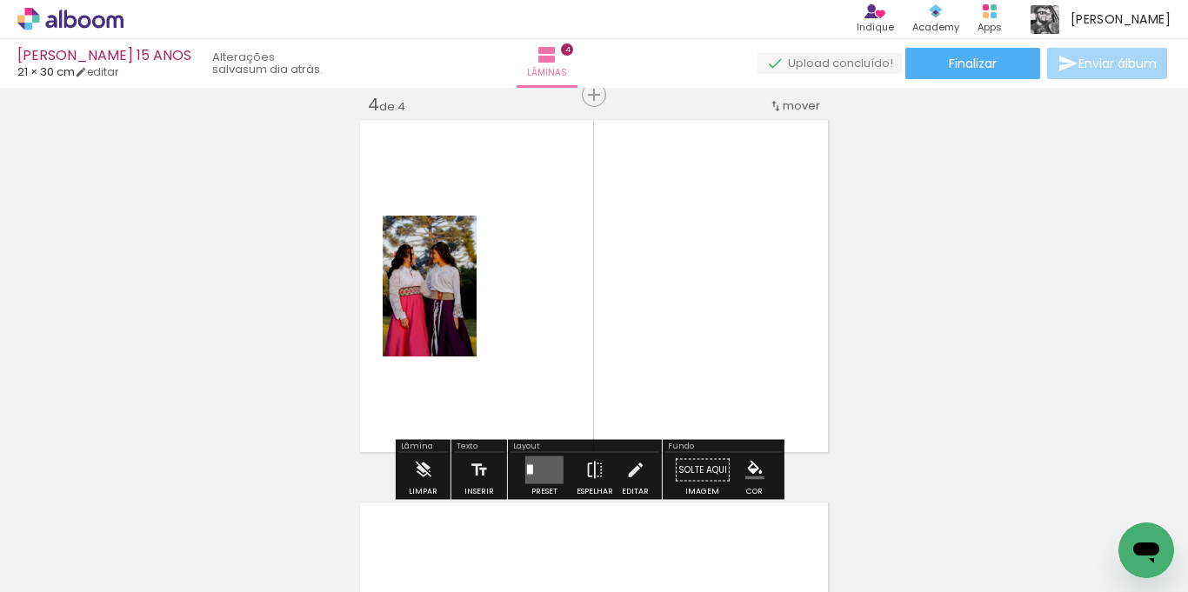
scroll to position [1171, 0]
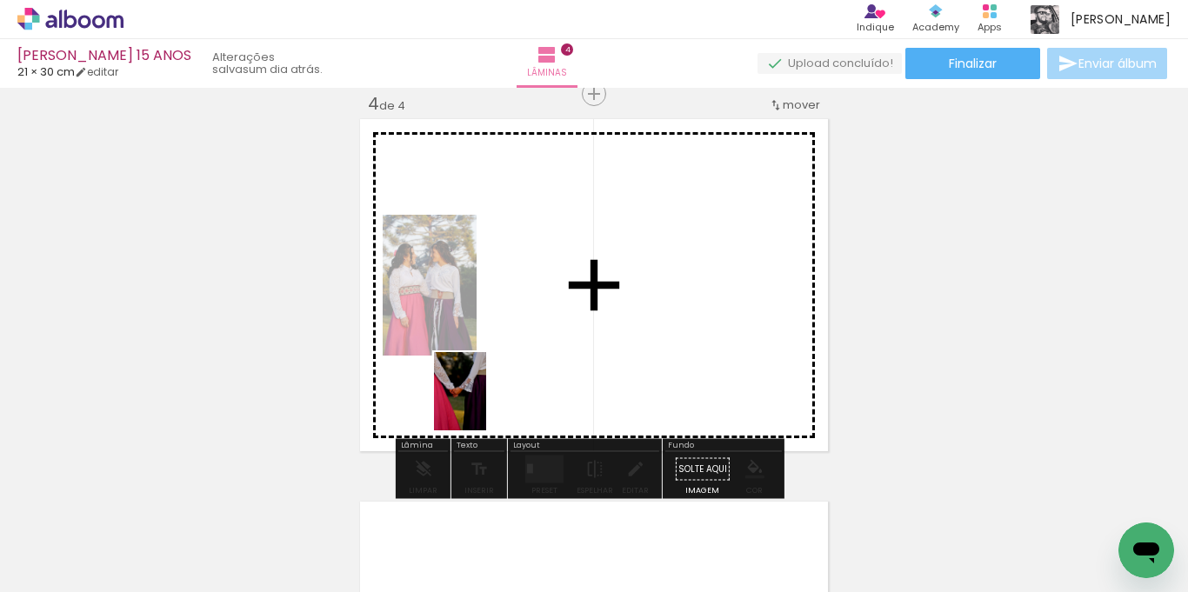
drag, startPoint x: 377, startPoint y: 552, endPoint x: 487, endPoint y: 404, distance: 184.0
click at [489, 402] on quentale-workspace at bounding box center [594, 296] width 1188 height 592
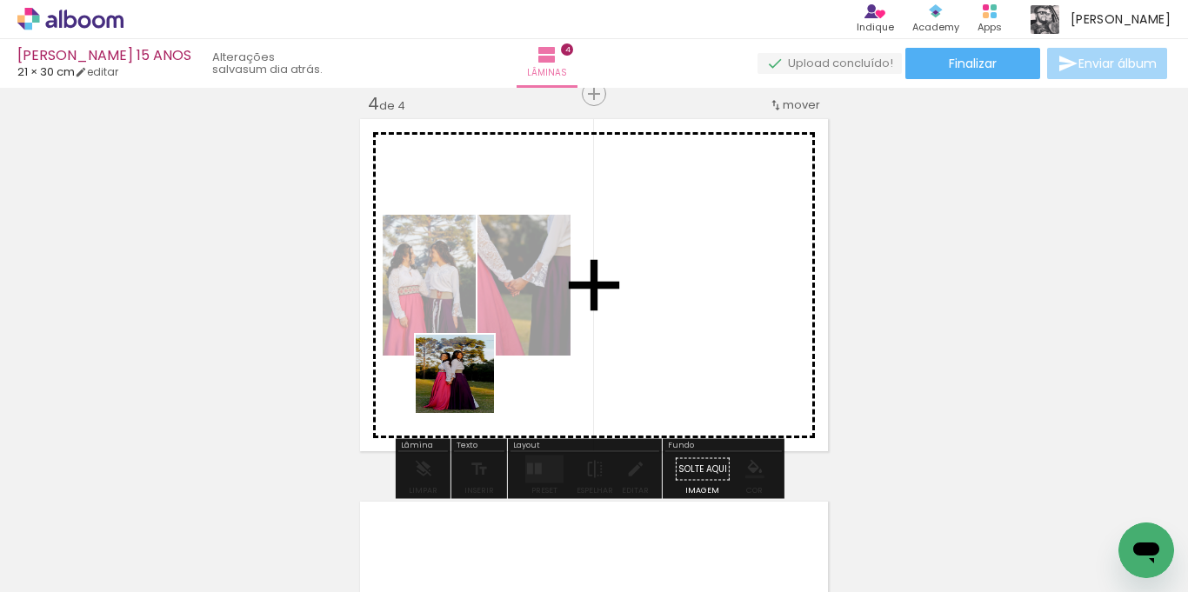
drag, startPoint x: 402, startPoint y: 496, endPoint x: 457, endPoint y: 489, distance: 55.2
click at [477, 365] on quentale-workspace at bounding box center [594, 296] width 1188 height 592
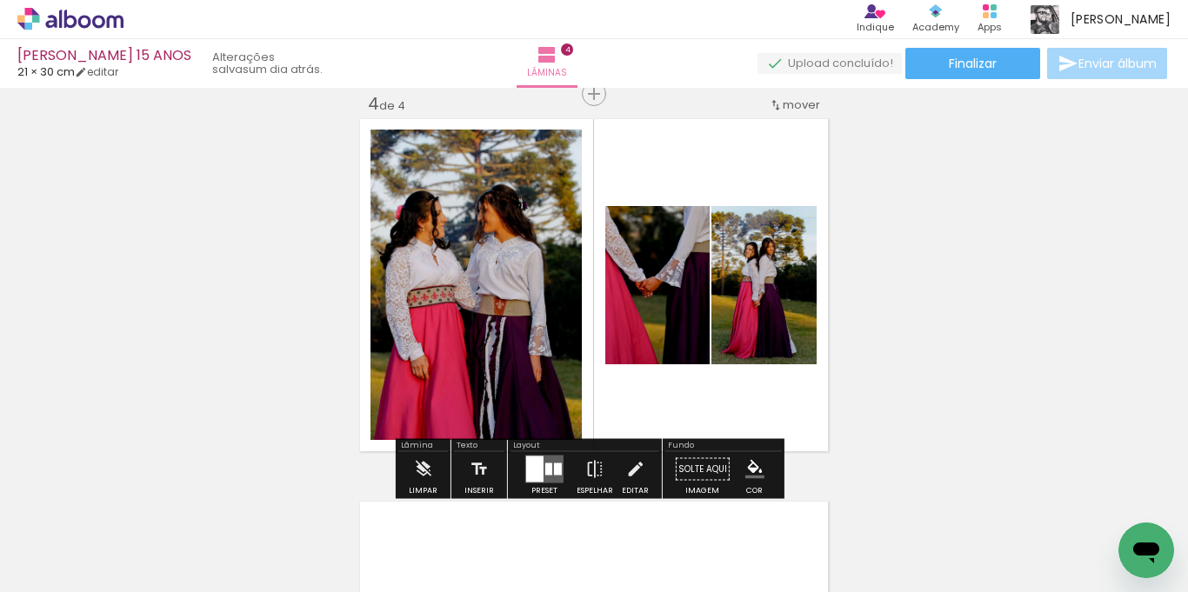
drag, startPoint x: 389, startPoint y: 542, endPoint x: 445, endPoint y: 417, distance: 137.4
click at [468, 362] on quentale-workspace at bounding box center [594, 296] width 1188 height 592
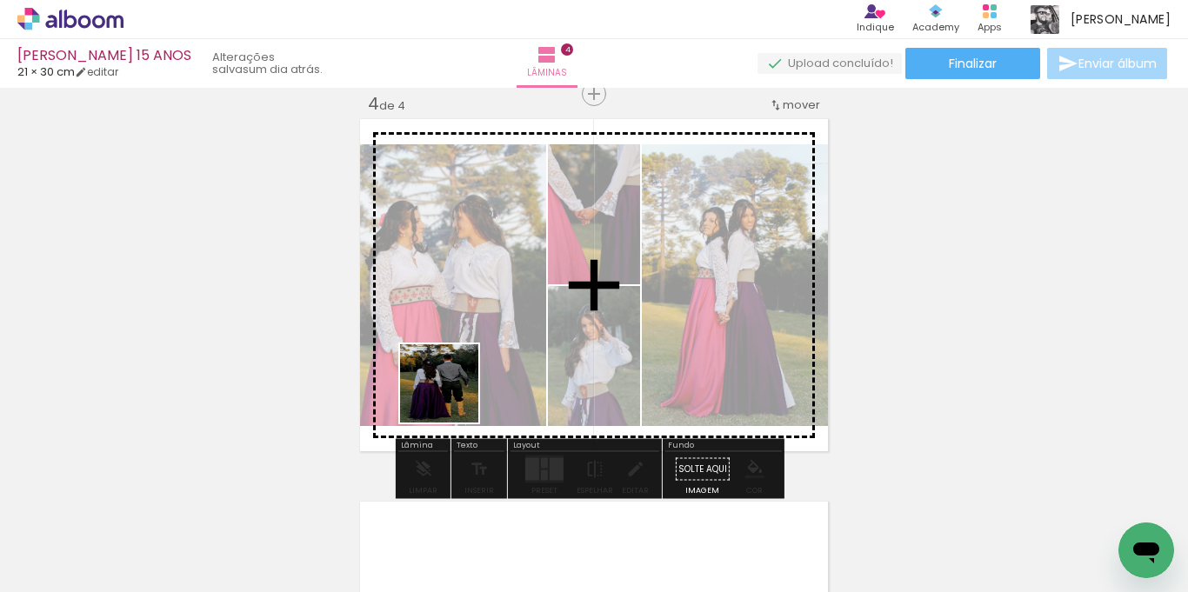
drag, startPoint x: 394, startPoint y: 537, endPoint x: 433, endPoint y: 503, distance: 51.8
click at [469, 351] on quentale-workspace at bounding box center [594, 296] width 1188 height 592
